Goal: Find specific page/section: Find specific page/section

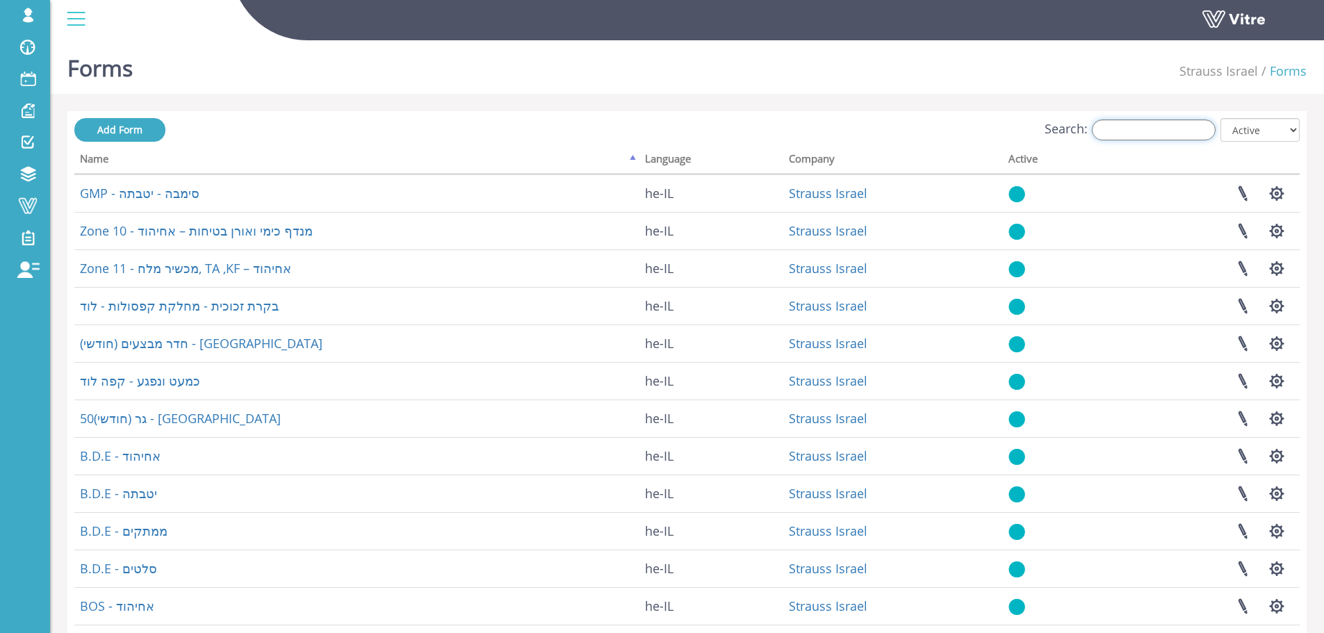
click at [1187, 126] on input "Search:" at bounding box center [1154, 130] width 124 height 21
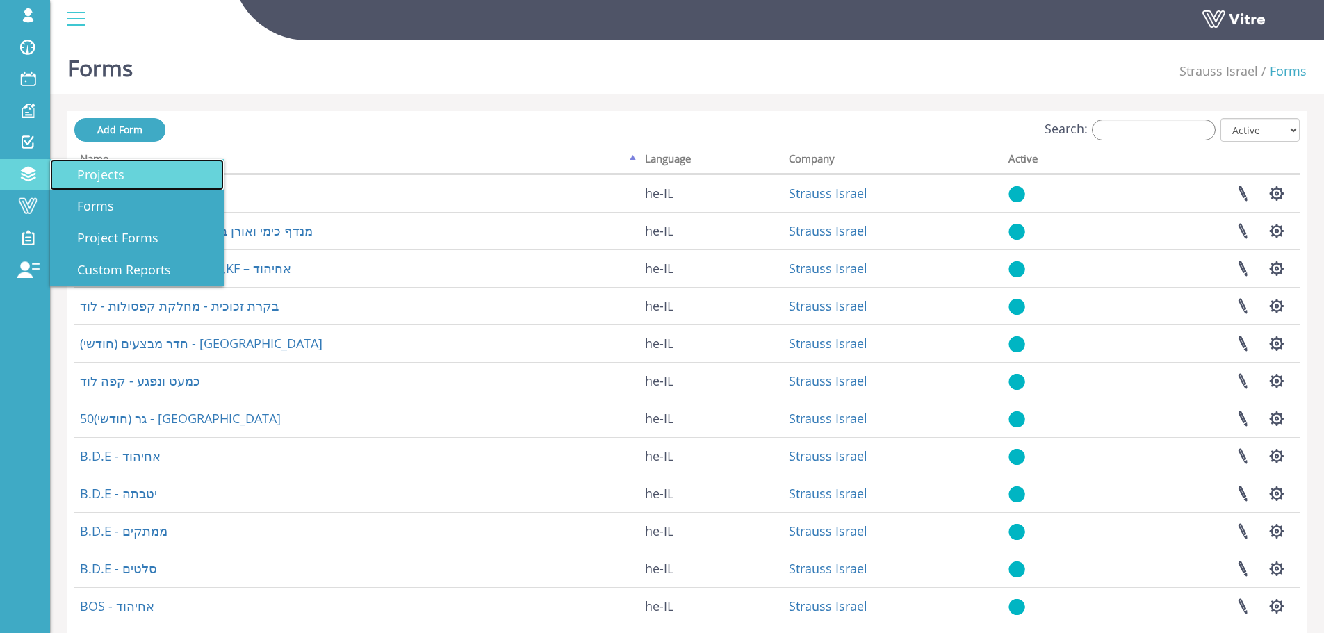
click at [113, 168] on span "Projects" at bounding box center [92, 174] width 64 height 17
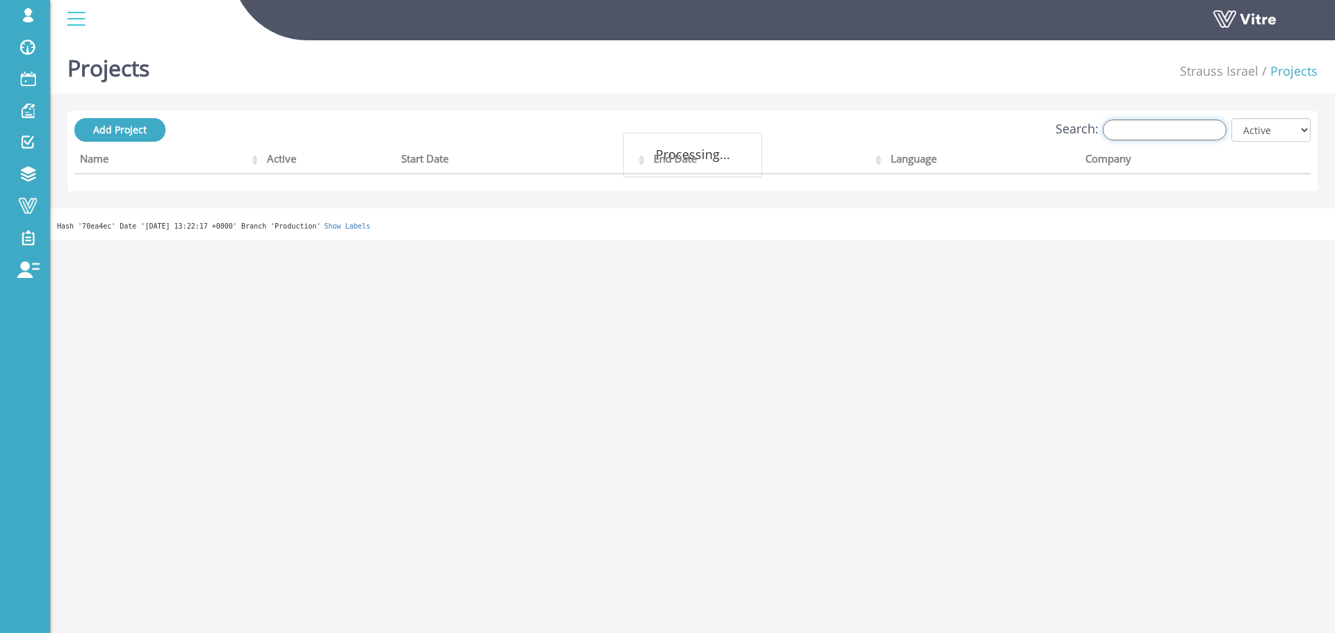
click at [1155, 135] on input "Search:" at bounding box center [1165, 130] width 124 height 21
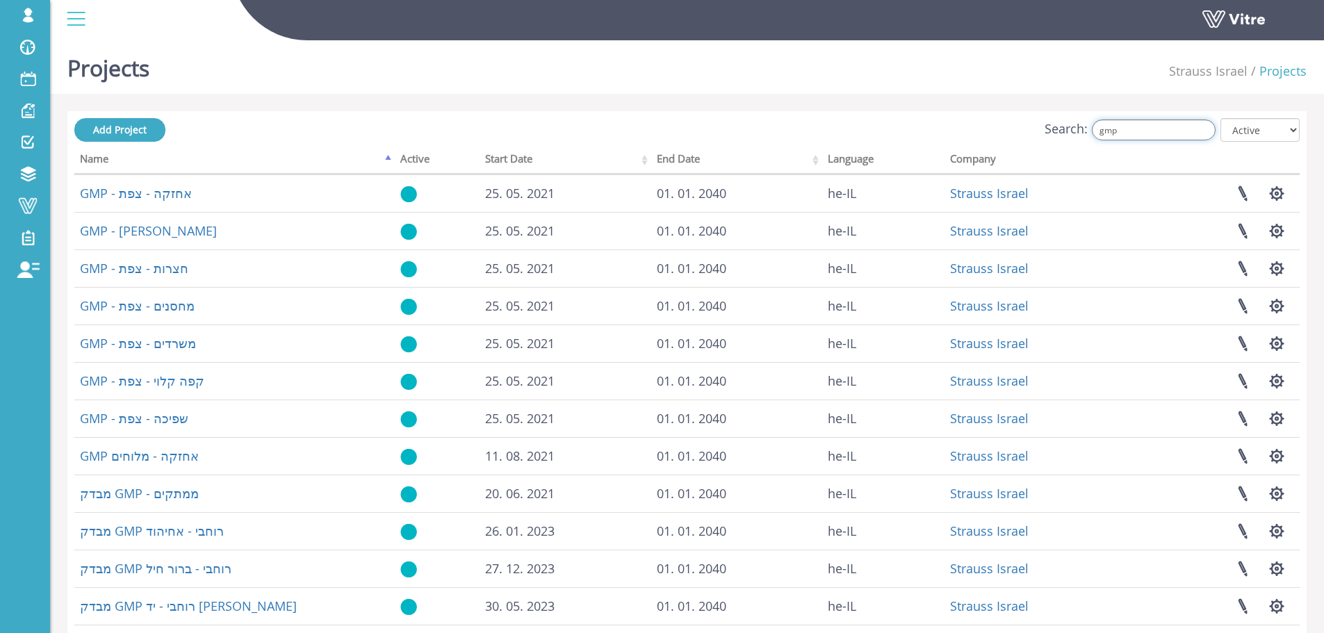
drag, startPoint x: 1160, startPoint y: 128, endPoint x: 1042, endPoint y: 129, distance: 117.5
click at [1042, 129] on div "Search: gmp All Active Not Active" at bounding box center [687, 131] width 1226 height 26
paste input "יטבתה"
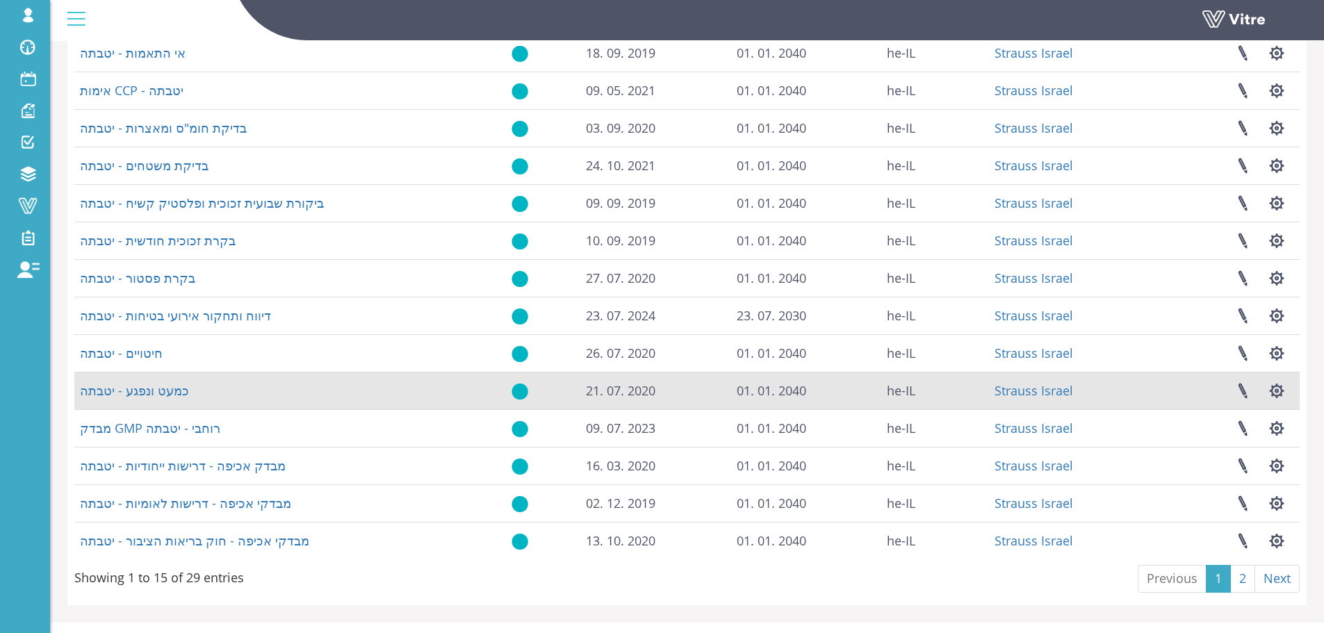
scroll to position [200, 0]
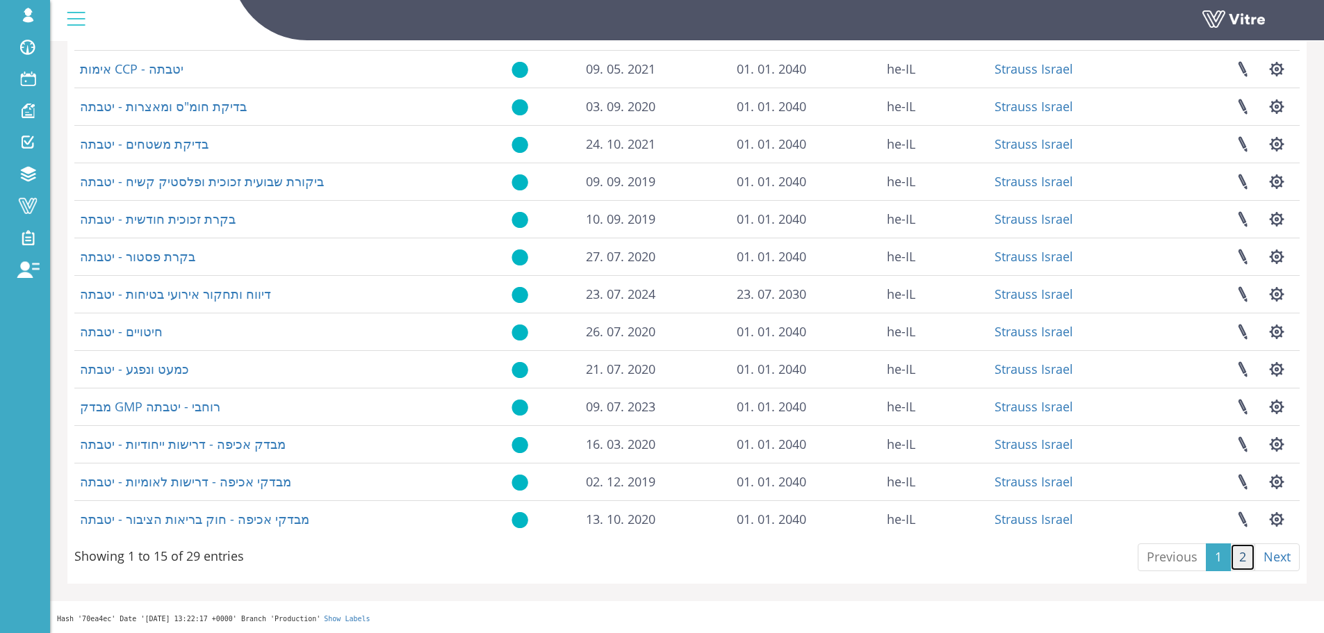
click at [1246, 553] on link "2" at bounding box center [1243, 558] width 25 height 28
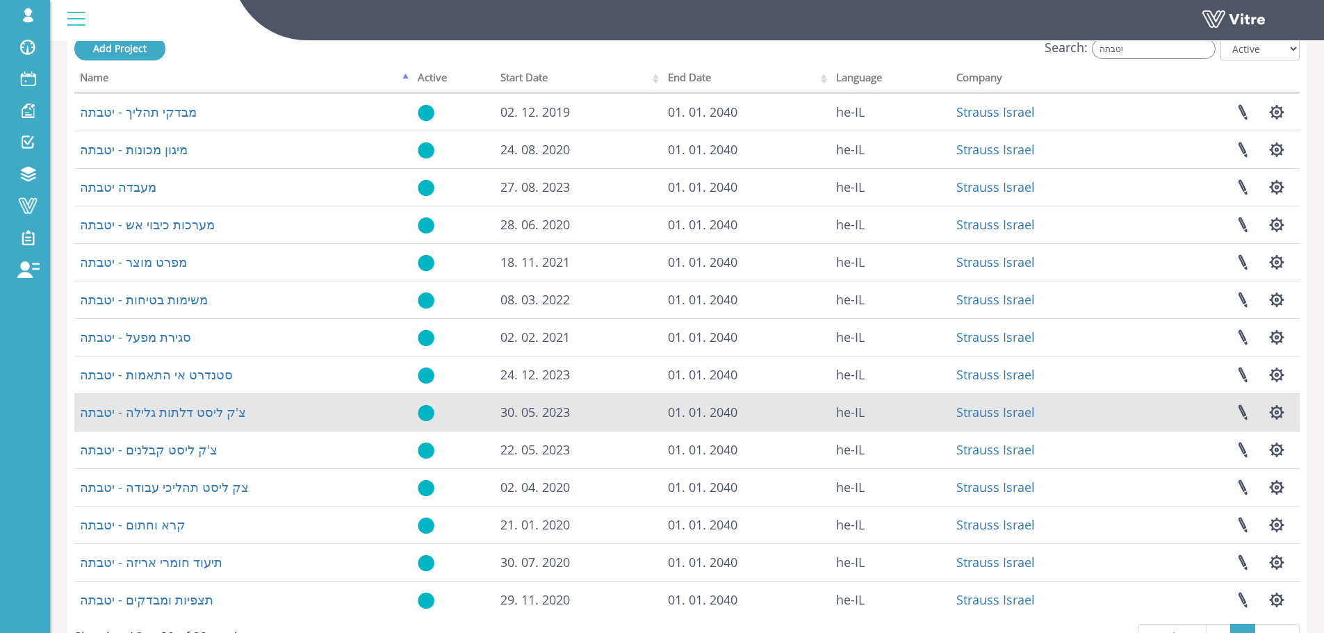
scroll to position [0, 0]
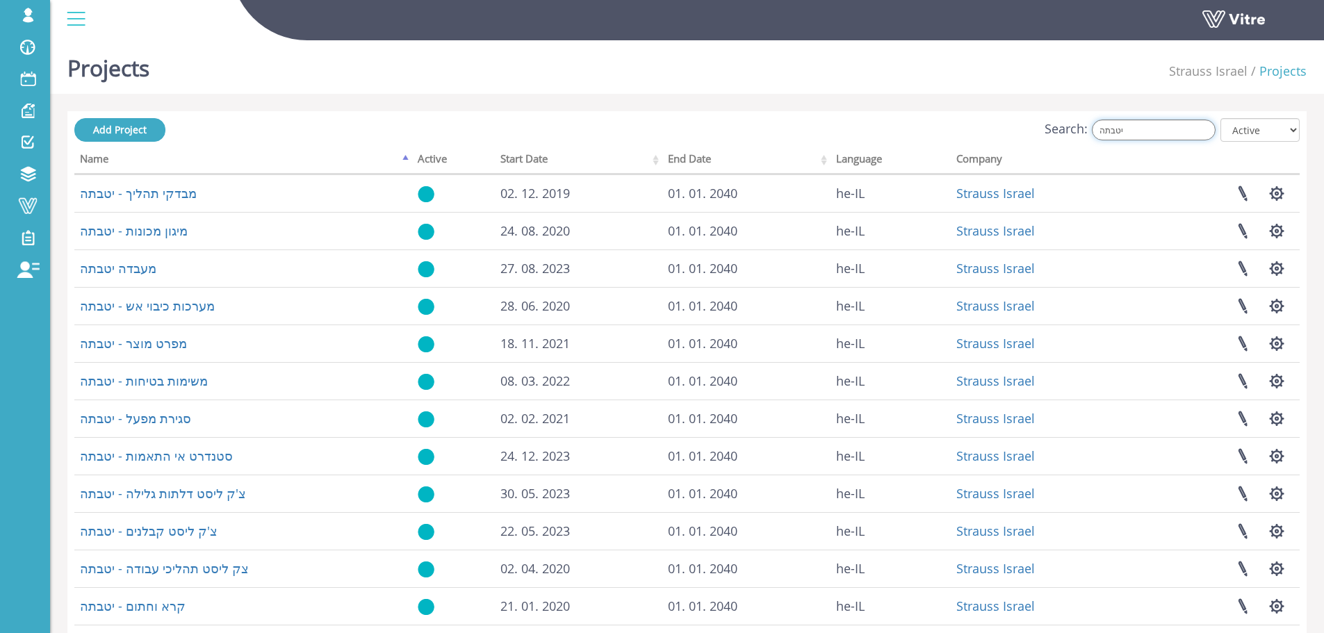
click at [1165, 132] on input "יטבתה" at bounding box center [1154, 130] width 124 height 21
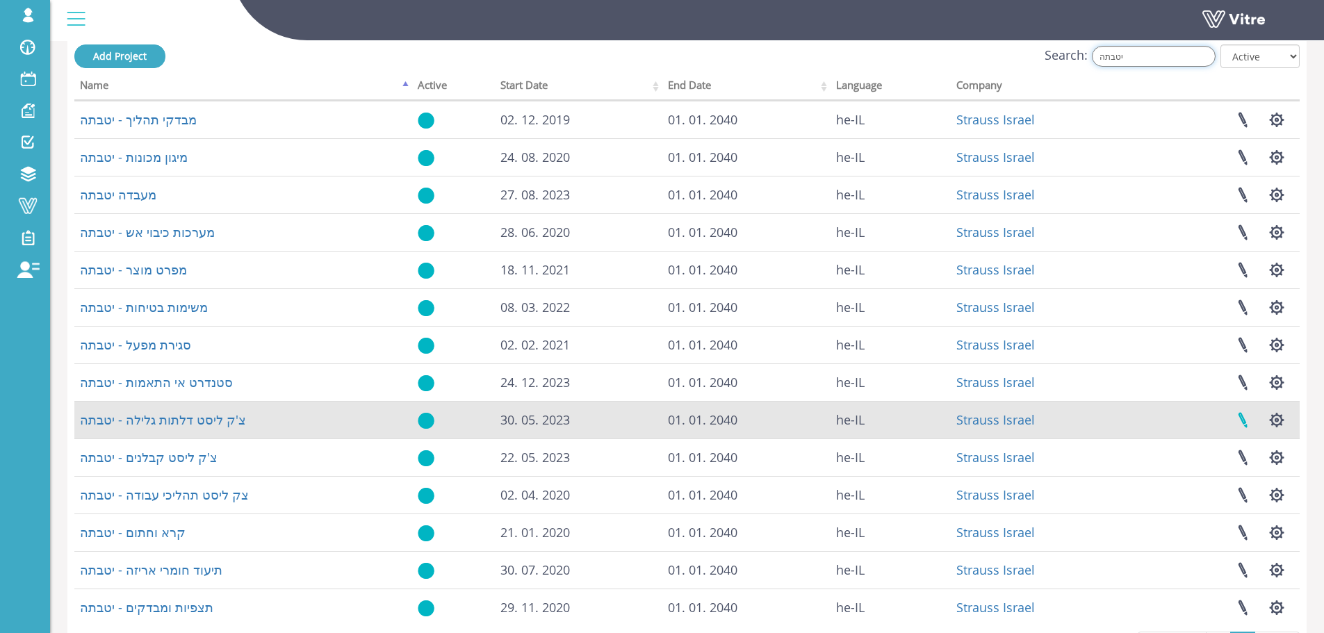
scroll to position [162, 0]
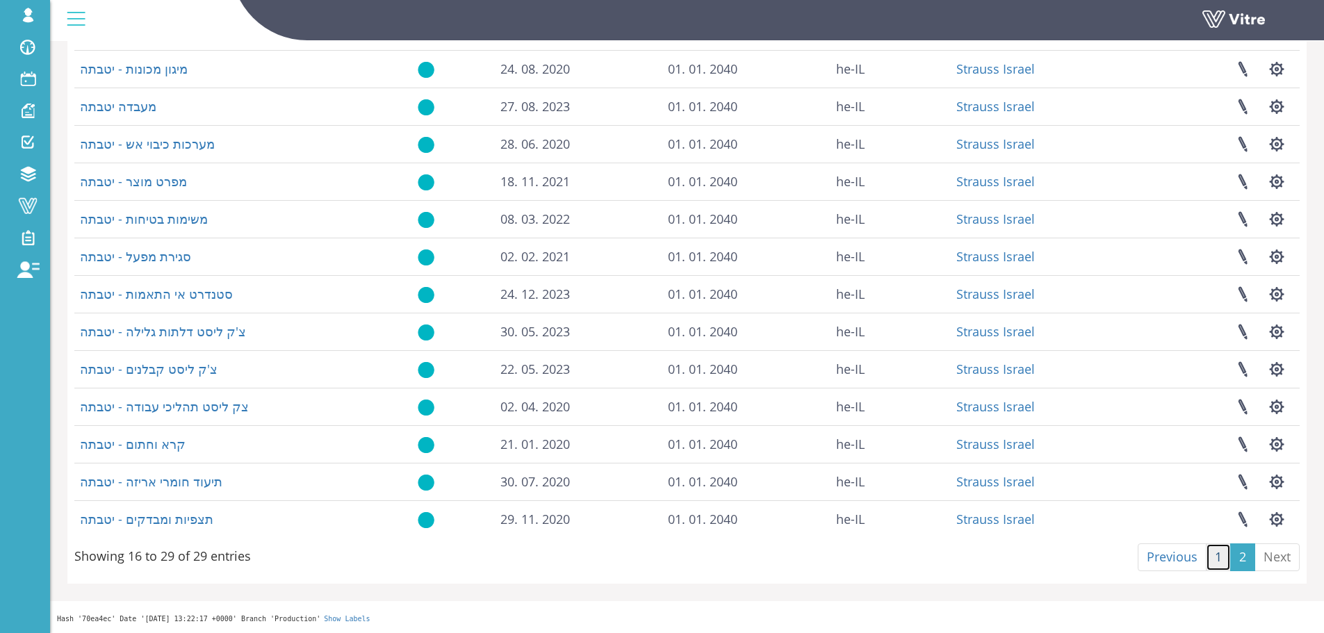
click at [1222, 557] on link "1" at bounding box center [1218, 558] width 25 height 28
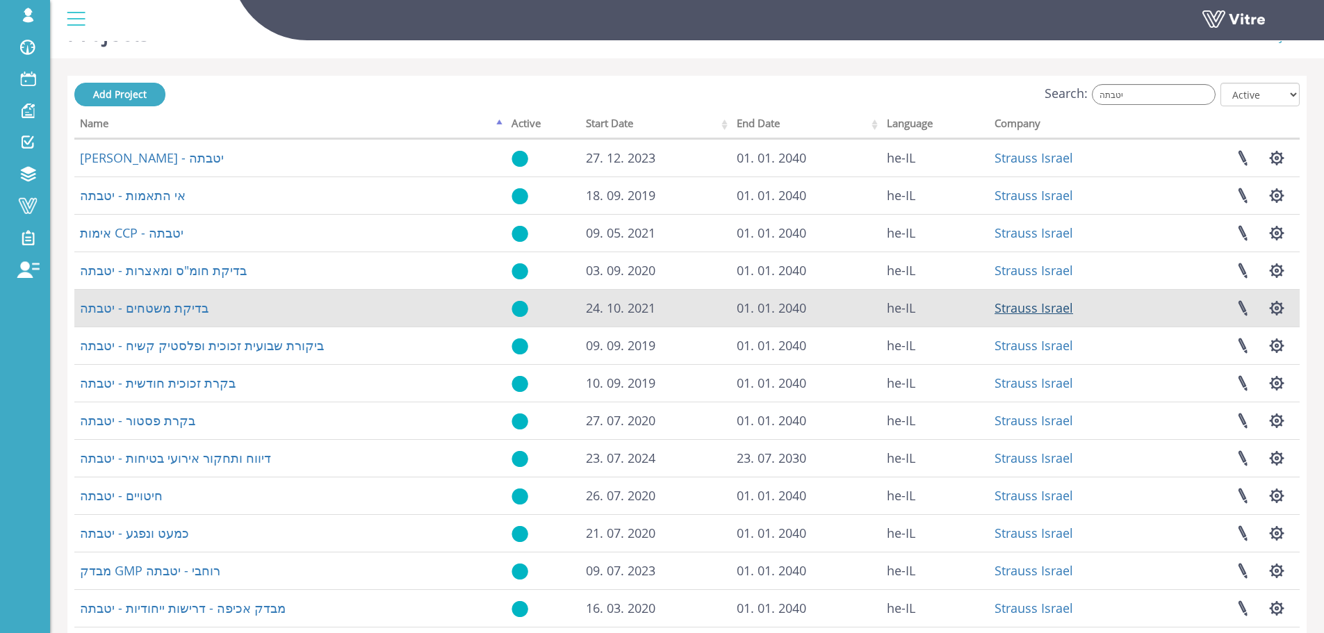
scroll to position [0, 0]
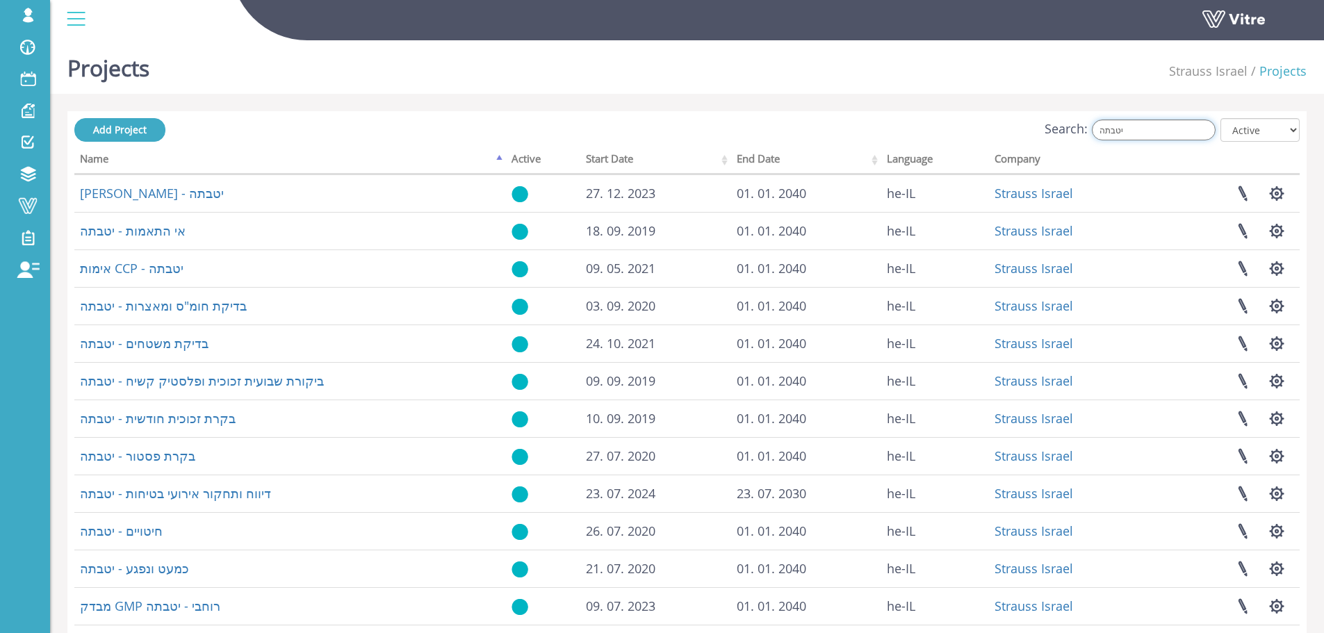
drag, startPoint x: 1162, startPoint y: 130, endPoint x: 902, endPoint y: 137, distance: 260.1
click at [902, 137] on div "Search: יטבתה All Active Not Active" at bounding box center [687, 131] width 1226 height 26
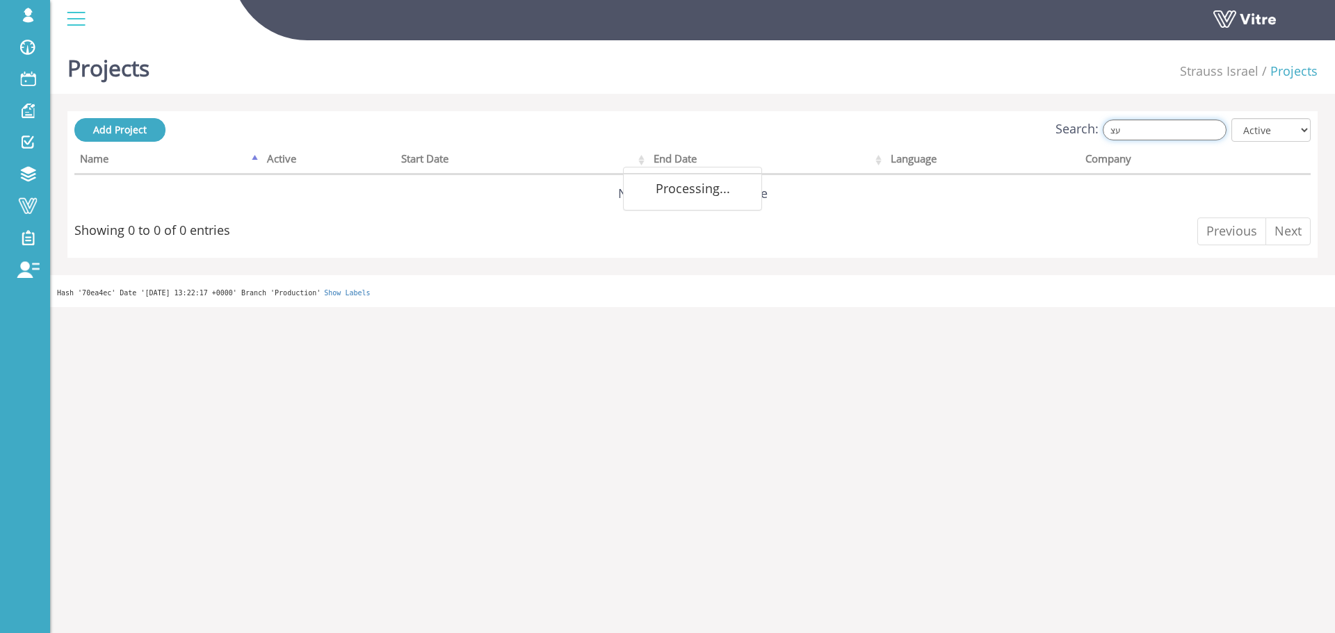
type input "ע"
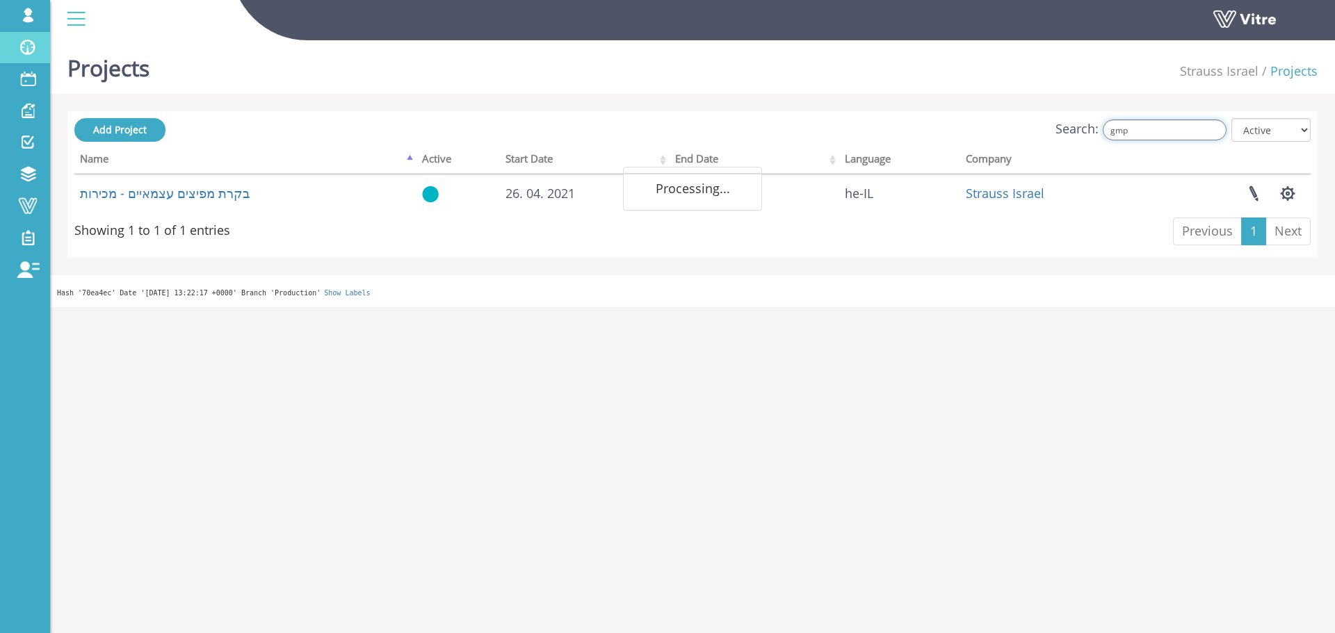
type input "gmp"
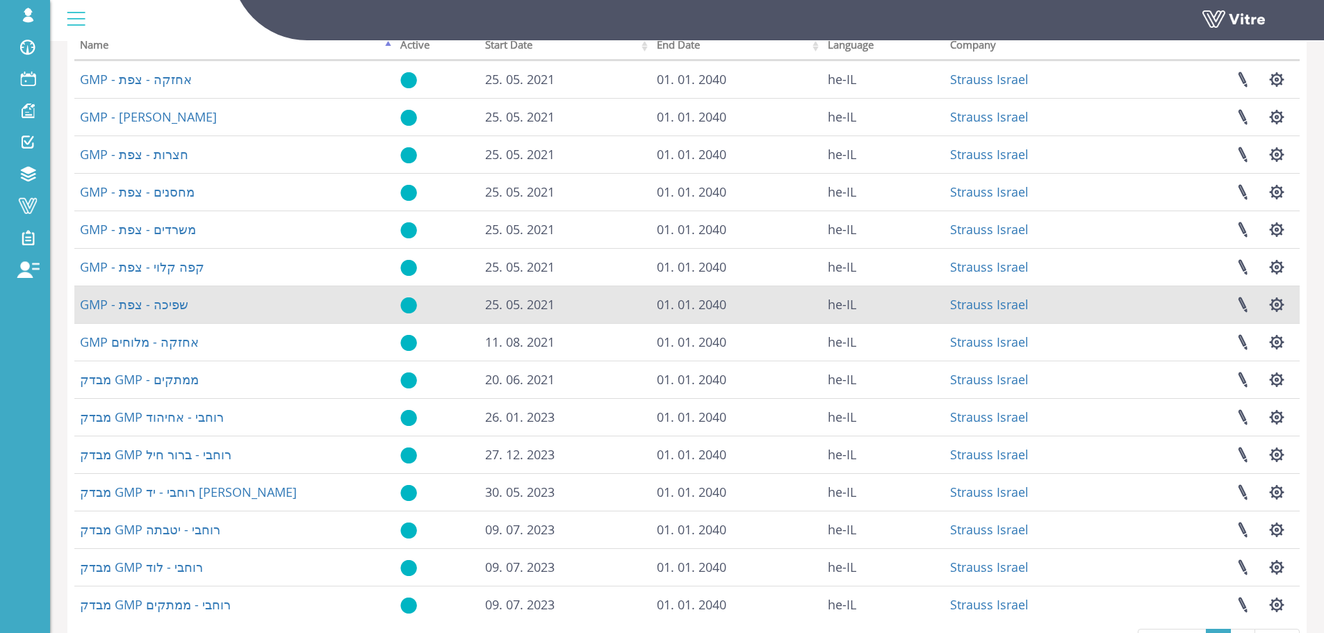
scroll to position [139, 0]
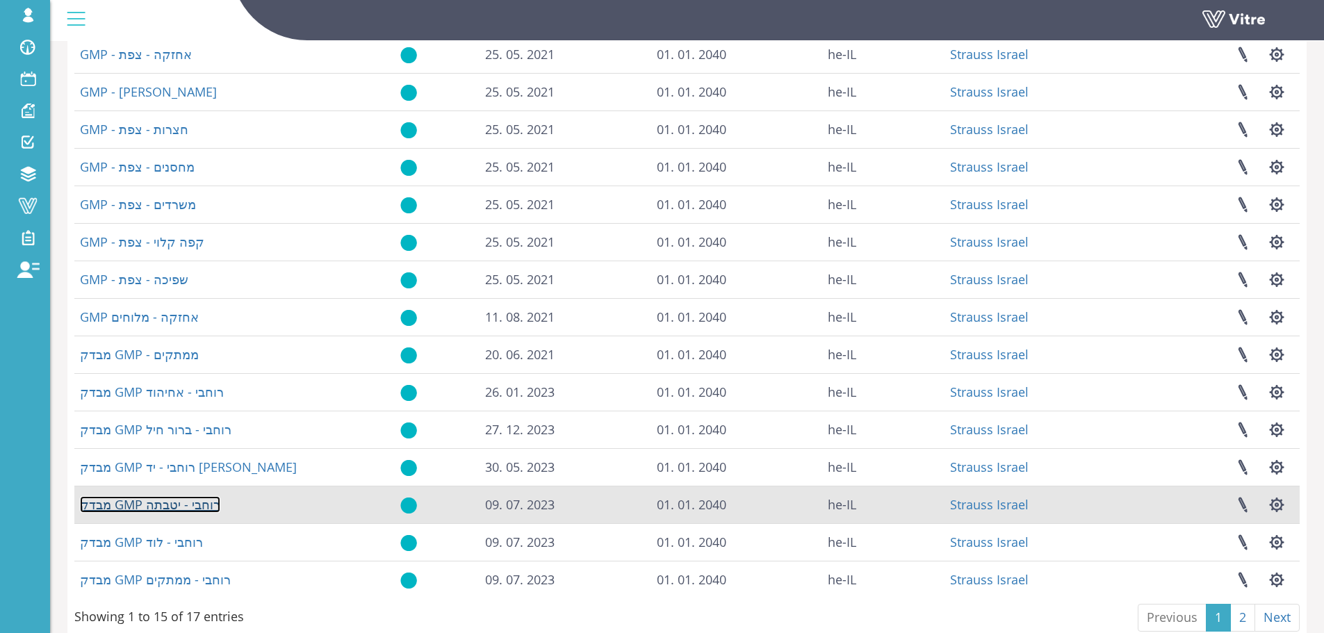
click at [120, 508] on link "מבדק GMP רוחבי - יטבתה" at bounding box center [150, 504] width 140 height 17
